Goal: Answer question/provide support: Share knowledge or assist other users

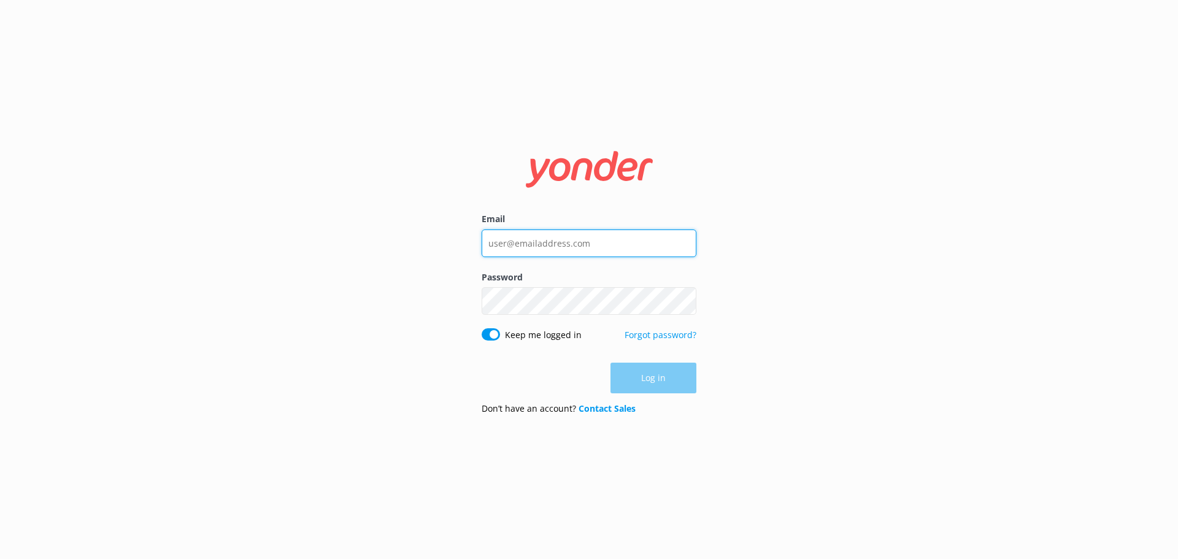
type input "[EMAIL_ADDRESS][DOMAIN_NAME]"
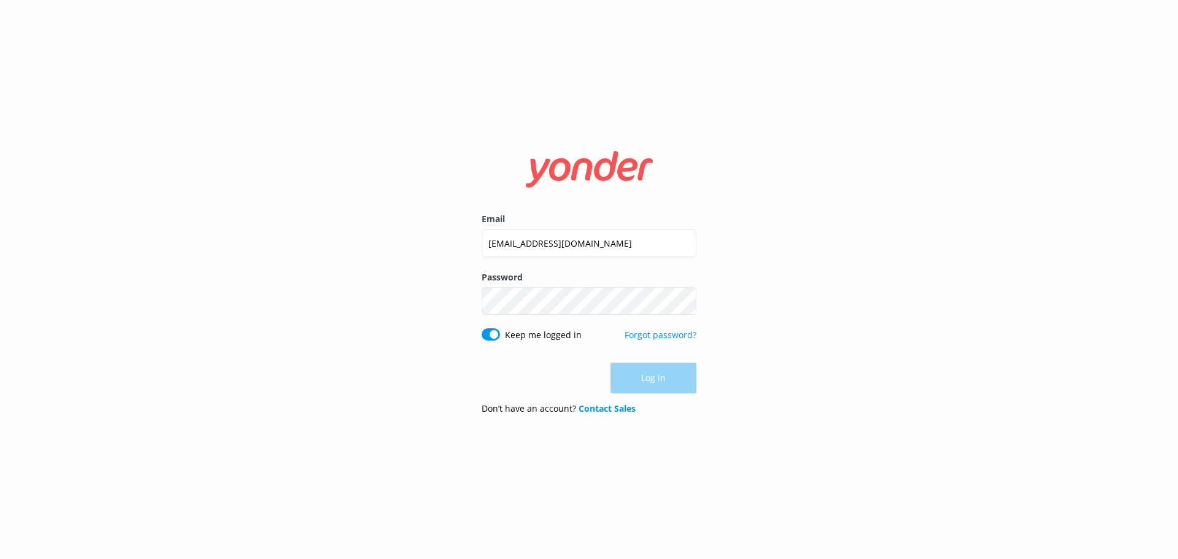
click at [646, 386] on div "Log in" at bounding box center [588, 377] width 215 height 31
click at [646, 386] on button "Log in" at bounding box center [653, 378] width 86 height 31
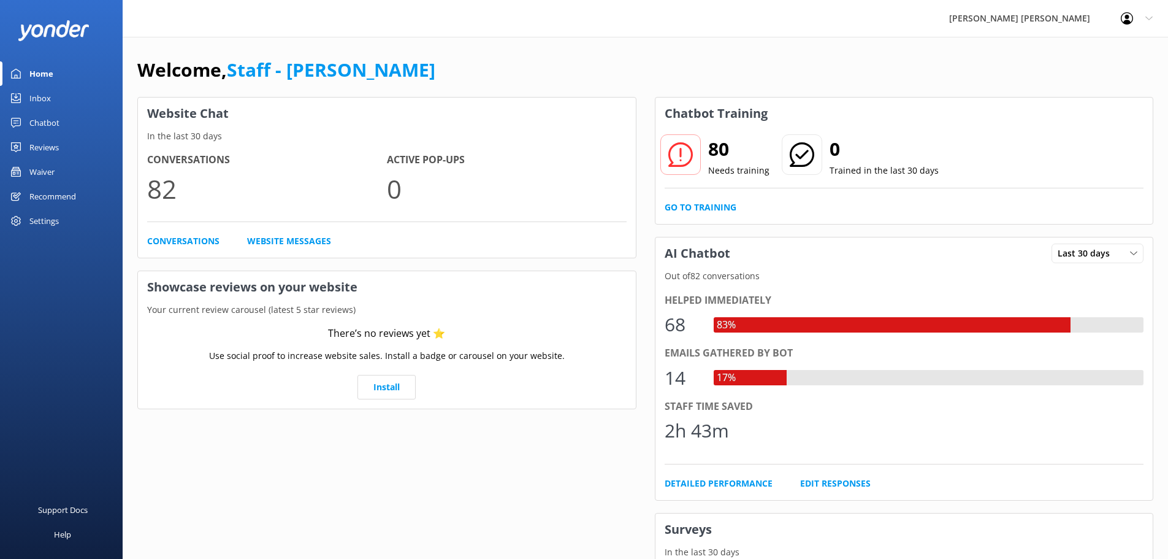
click at [73, 117] on link "Chatbot" at bounding box center [61, 122] width 123 height 25
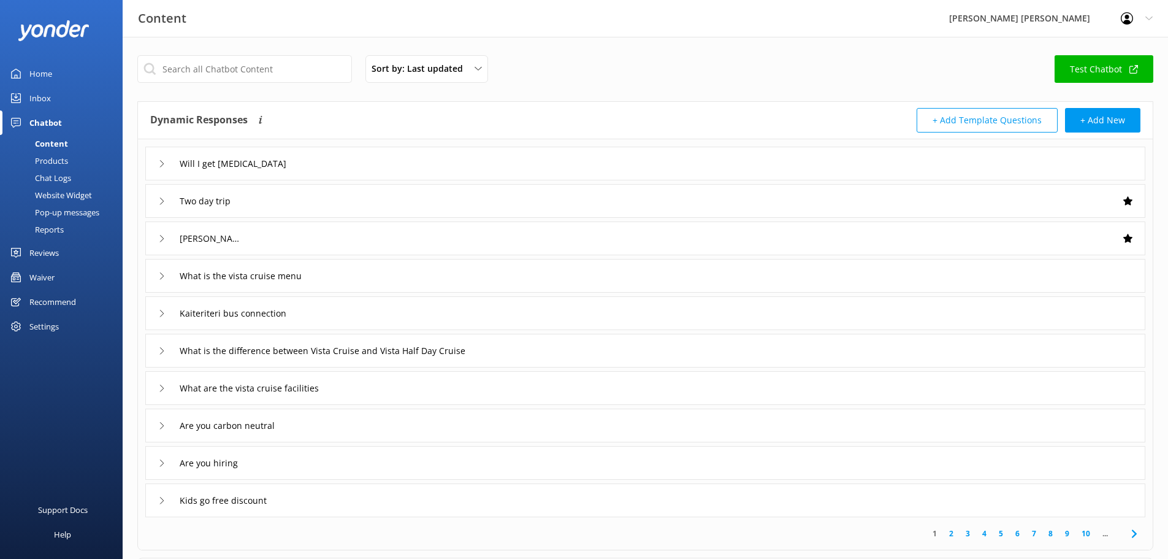
click at [36, 99] on div "Inbox" at bounding box center [39, 98] width 21 height 25
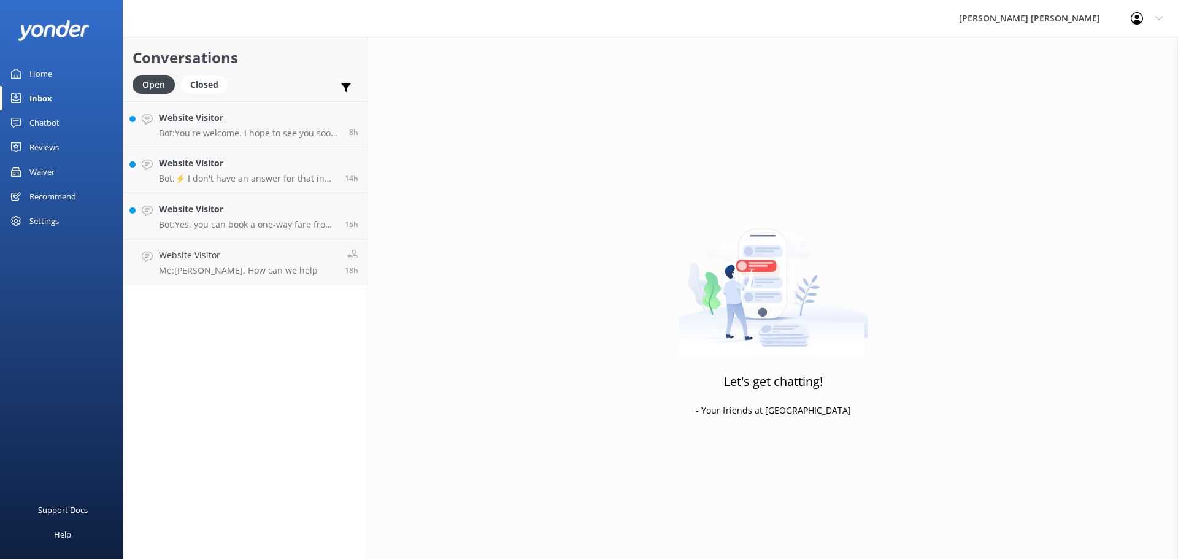
click at [61, 178] on link "Waiver" at bounding box center [61, 171] width 123 height 25
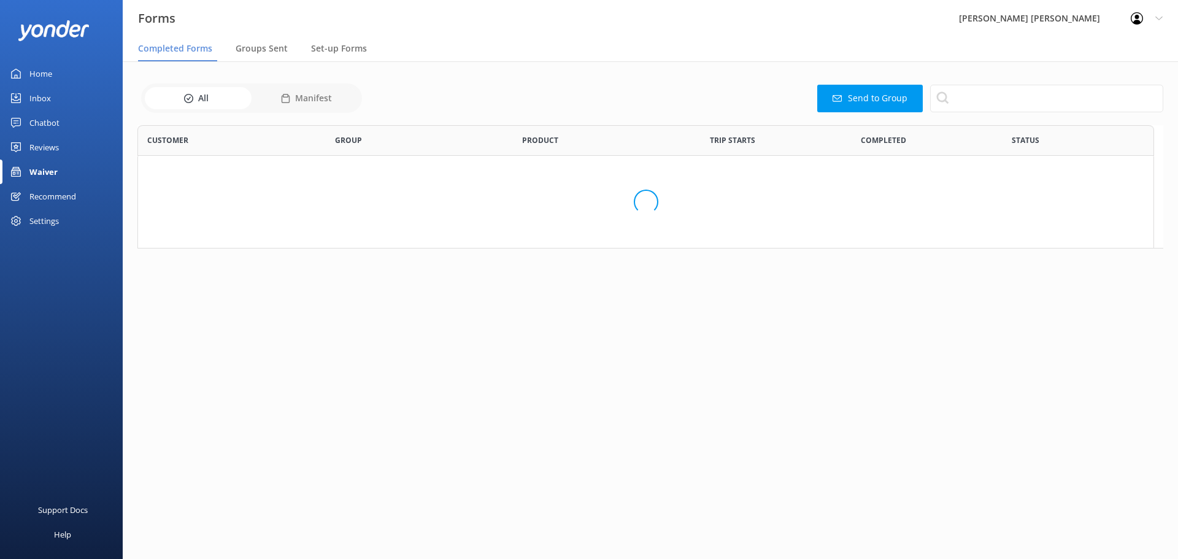
scroll to position [329, 1016]
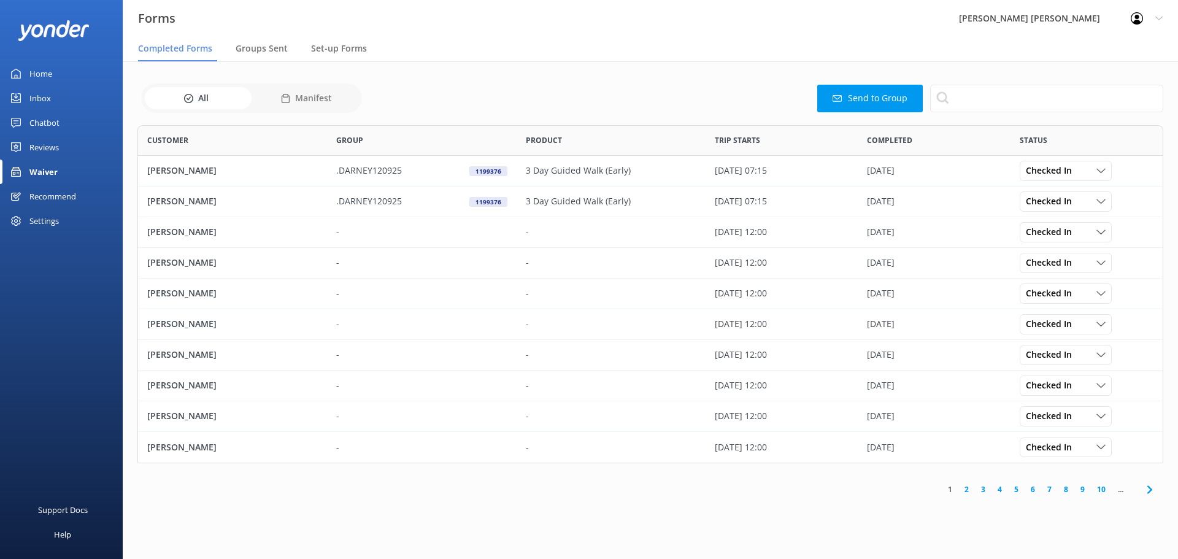
click at [63, 101] on link "Inbox" at bounding box center [61, 98] width 123 height 25
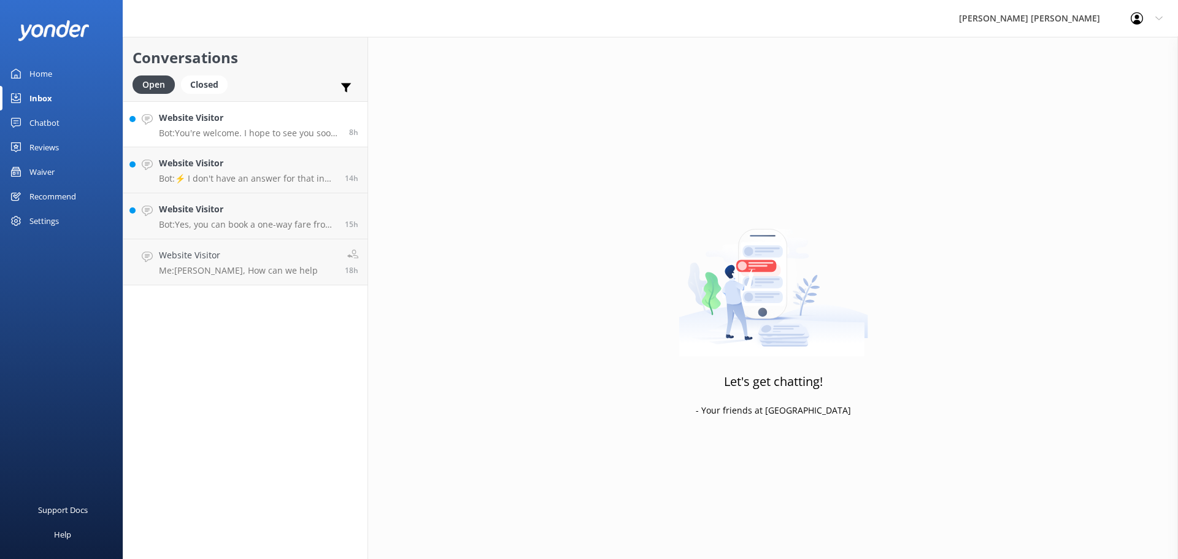
click at [251, 125] on div "Website Visitor Bot: You're welcome. I hope to see you soon in our favourite pa…" at bounding box center [249, 124] width 181 height 26
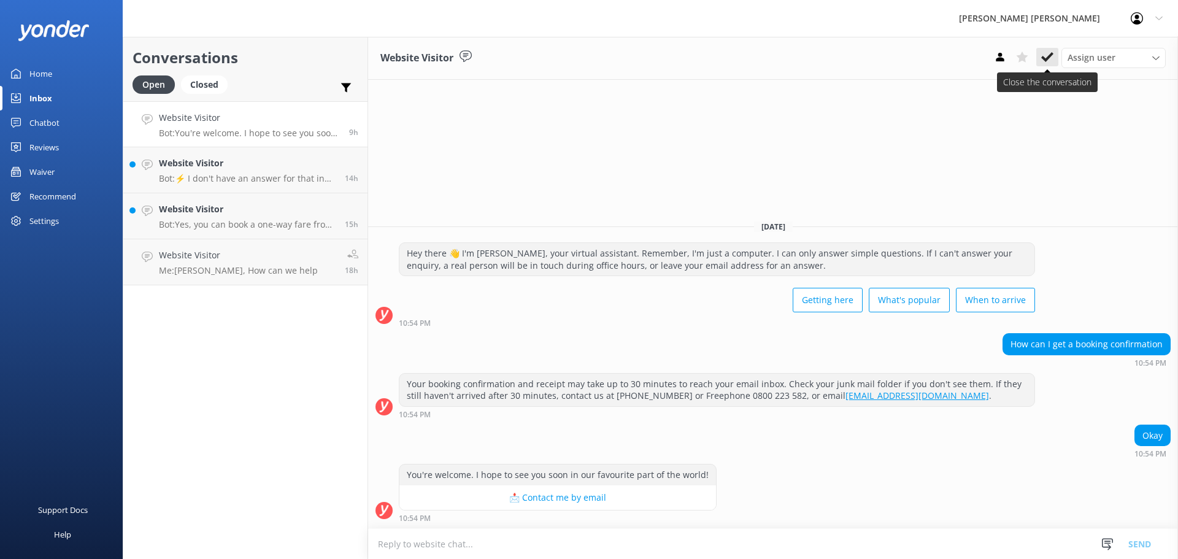
click at [1046, 55] on icon at bounding box center [1047, 57] width 12 height 12
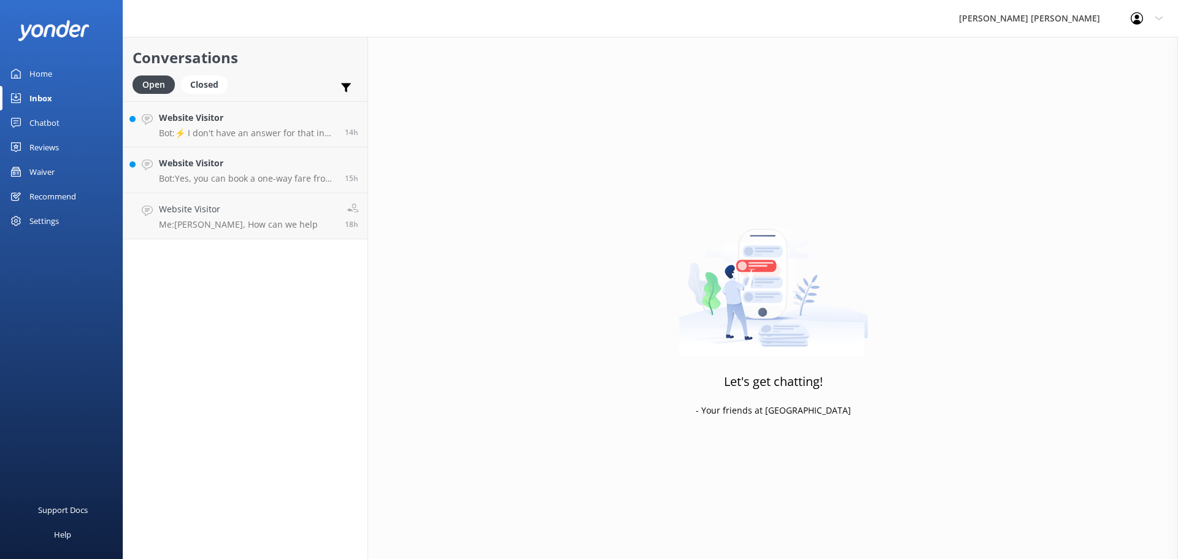
click at [257, 127] on div "Website Visitor Bot: ⚡ I don't have an answer for that in my knowledge base. Pl…" at bounding box center [247, 124] width 177 height 26
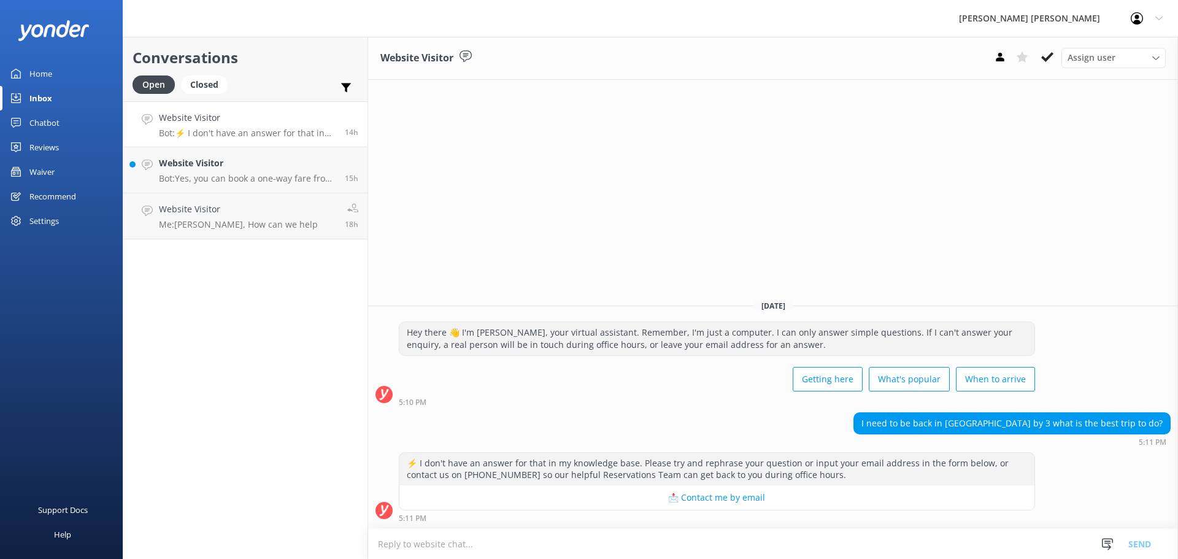
click at [791, 549] on textarea at bounding box center [773, 544] width 810 height 30
click at [725, 543] on textarea "Kia ora, you can book one of our half day trips. You will return to Kaiteriteri…" at bounding box center [773, 543] width 810 height 31
paste textarea "[URL][DOMAIN_NAME]"
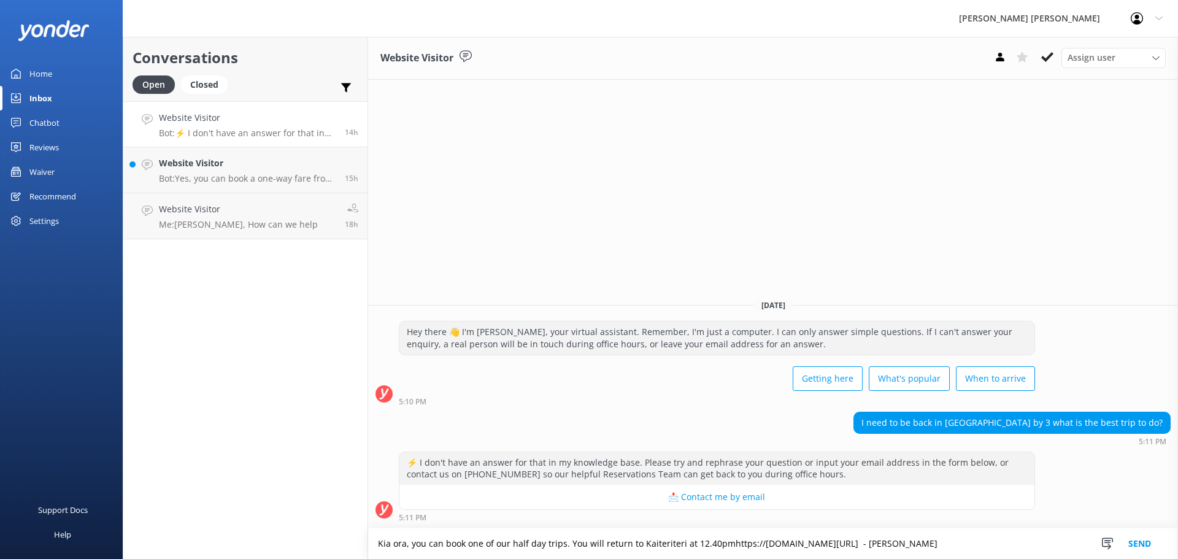
click at [722, 542] on textarea "Kia ora, you can book one of our half day trips. You will return to Kaiteriteri…" at bounding box center [773, 543] width 810 height 31
drag, startPoint x: 821, startPoint y: 542, endPoint x: 821, endPoint y: 556, distance: 13.5
click at [821, 542] on textarea "Kia ora, you can book one of our half day trips. You will return to Kaiteriteri…" at bounding box center [773, 543] width 810 height 31
paste textarea "Anchorage/Pitt Head #1"
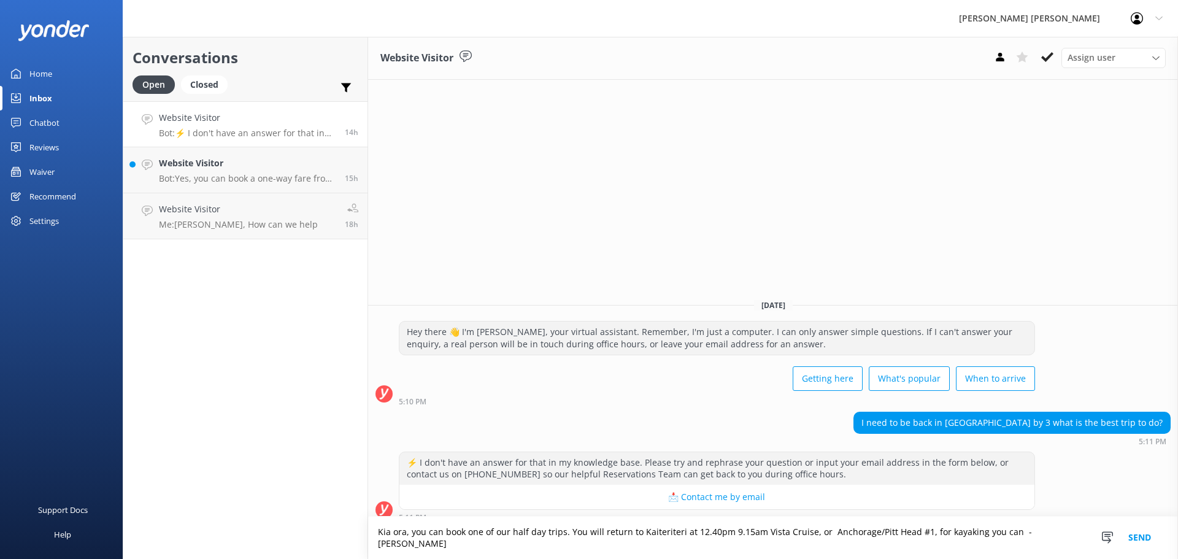
click at [1011, 543] on textarea "Kia ora, you can book one of our half day trips. You will return to Kaiteriteri…" at bounding box center [773, 537] width 810 height 42
paste textarea "Split Apple Paddle Morning"
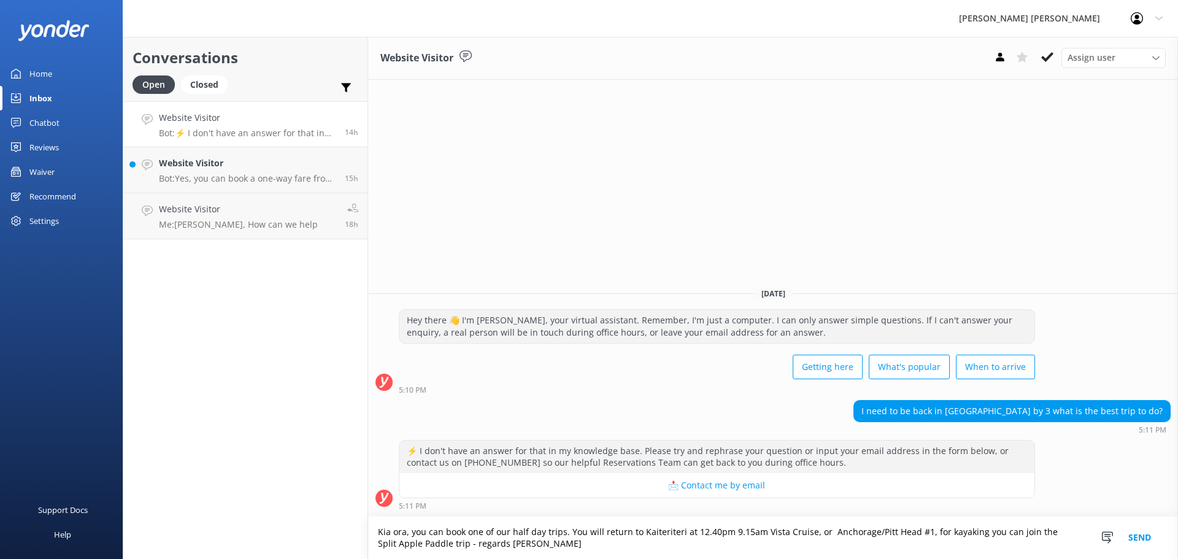
type textarea "Kia ora, you can book one of our half day trips. You will return to Kaiteriteri…"
click at [1132, 537] on button "Send" at bounding box center [1139, 537] width 46 height 42
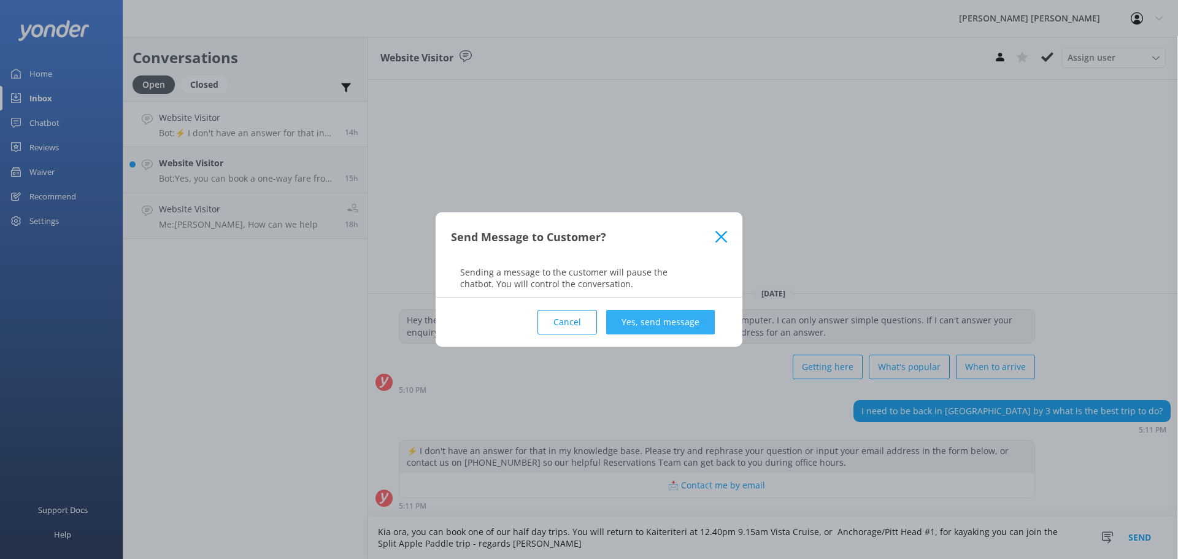
click at [652, 320] on button "Yes, send message" at bounding box center [660, 322] width 109 height 25
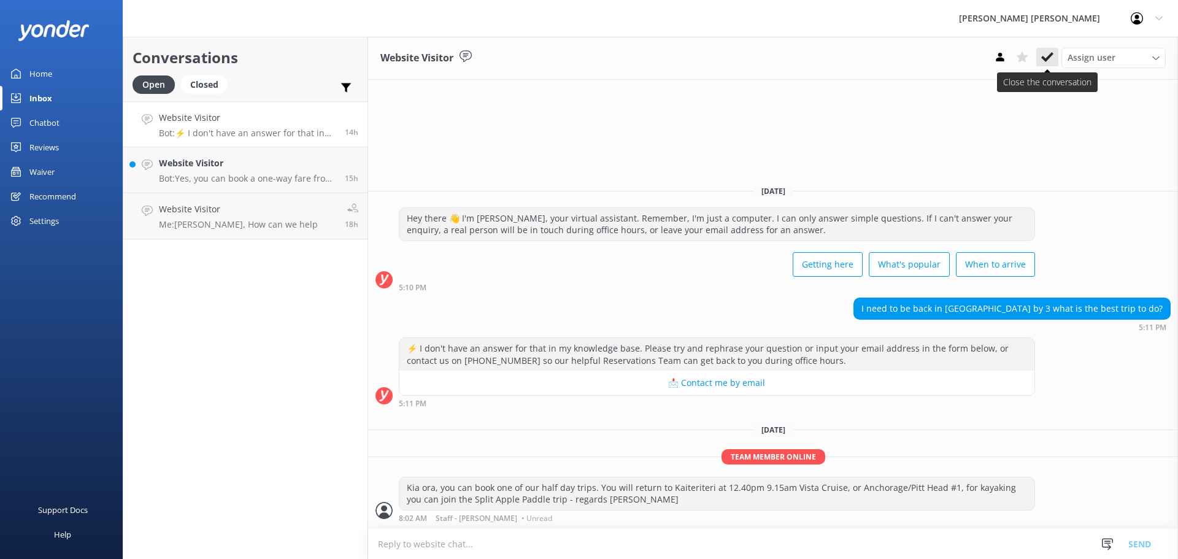
click at [1041, 55] on icon at bounding box center [1047, 57] width 12 height 12
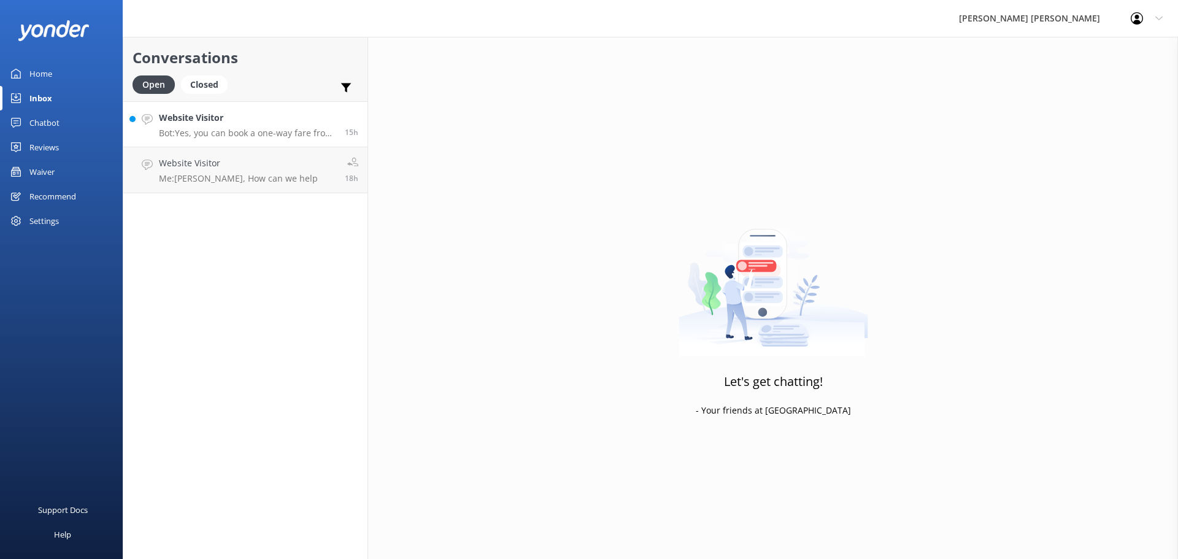
click at [266, 121] on h4 "Website Visitor" at bounding box center [247, 117] width 177 height 13
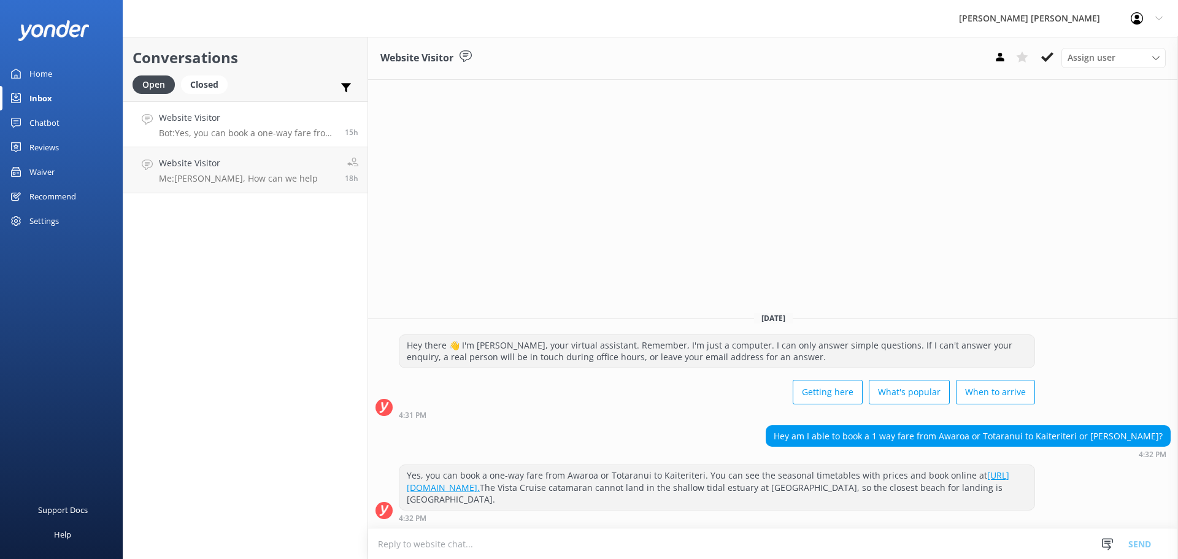
click at [800, 538] on textarea at bounding box center [773, 544] width 810 height 30
click at [1138, 17] on use at bounding box center [1136, 18] width 12 height 12
click at [1123, 60] on link "Profile Settings" at bounding box center [1116, 52] width 123 height 31
click at [1092, 22] on div "[PERSON_NAME] [PERSON_NAME]" at bounding box center [1029, 18] width 172 height 37
click at [1160, 21] on icon at bounding box center [1158, 18] width 7 height 7
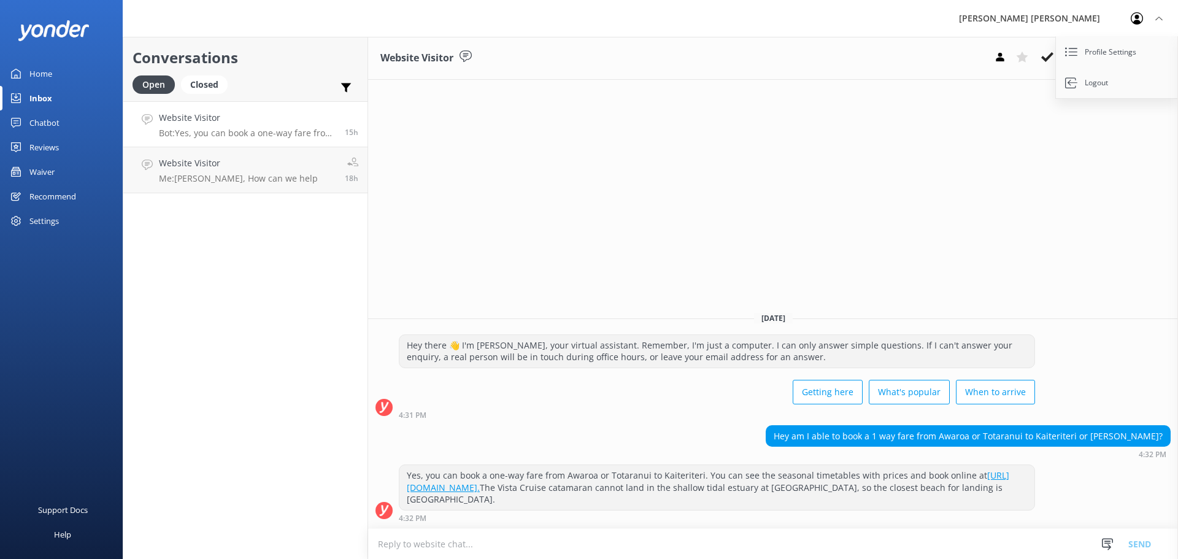
click at [1160, 21] on icon at bounding box center [1158, 18] width 7 height 7
click at [1005, 59] on icon at bounding box center [1000, 57] width 12 height 12
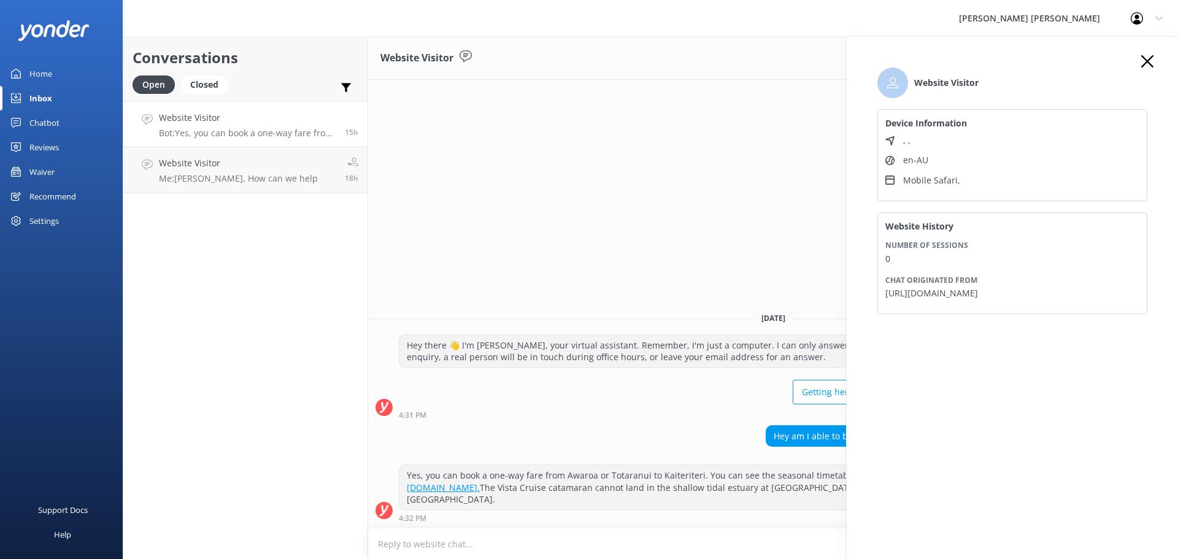
click at [1146, 61] on use at bounding box center [1147, 61] width 12 height 12
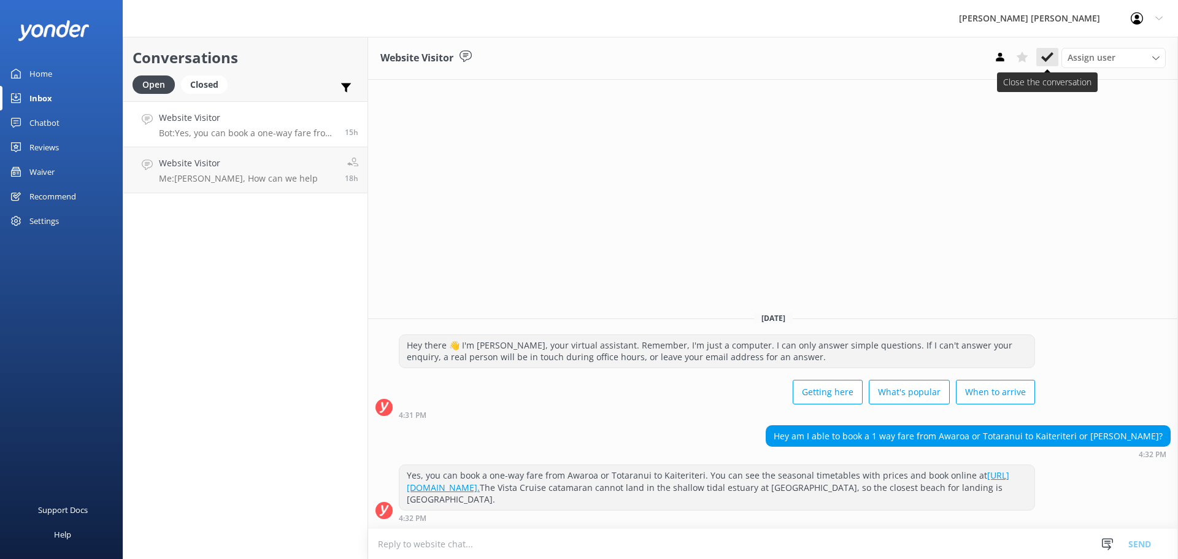
click at [1053, 57] on button at bounding box center [1047, 57] width 22 height 18
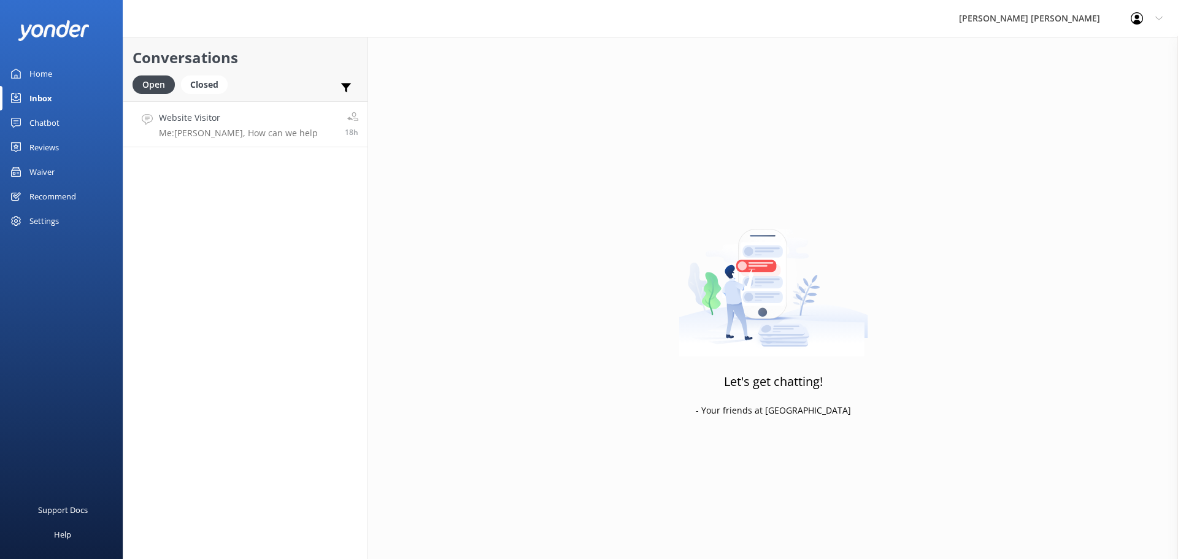
click at [294, 131] on link "Website Visitor Me: [PERSON_NAME], How can we help 18h" at bounding box center [245, 124] width 244 height 46
